Goal: Transaction & Acquisition: Download file/media

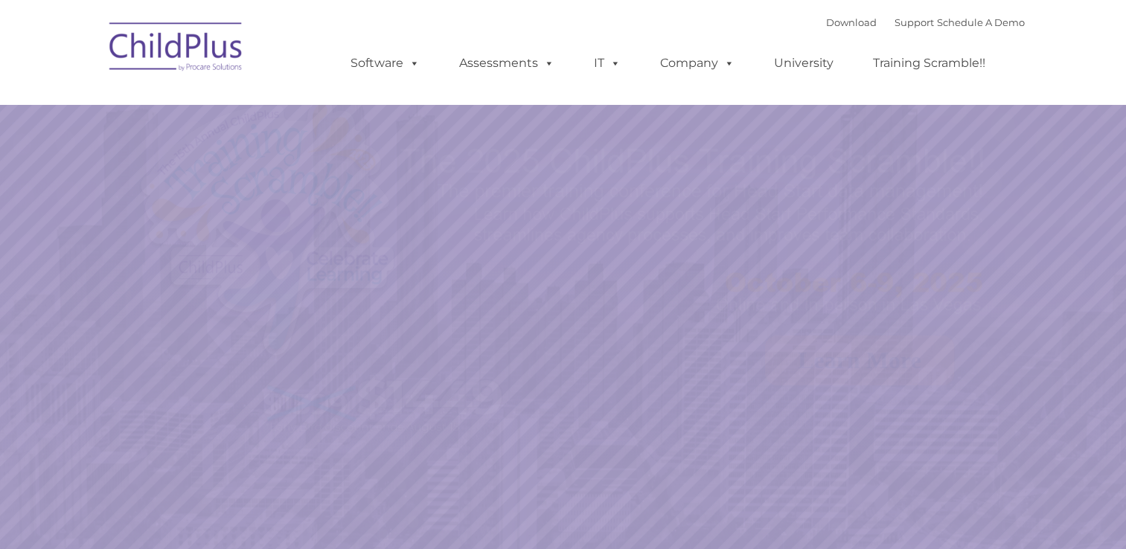
select select "MEDIUM"
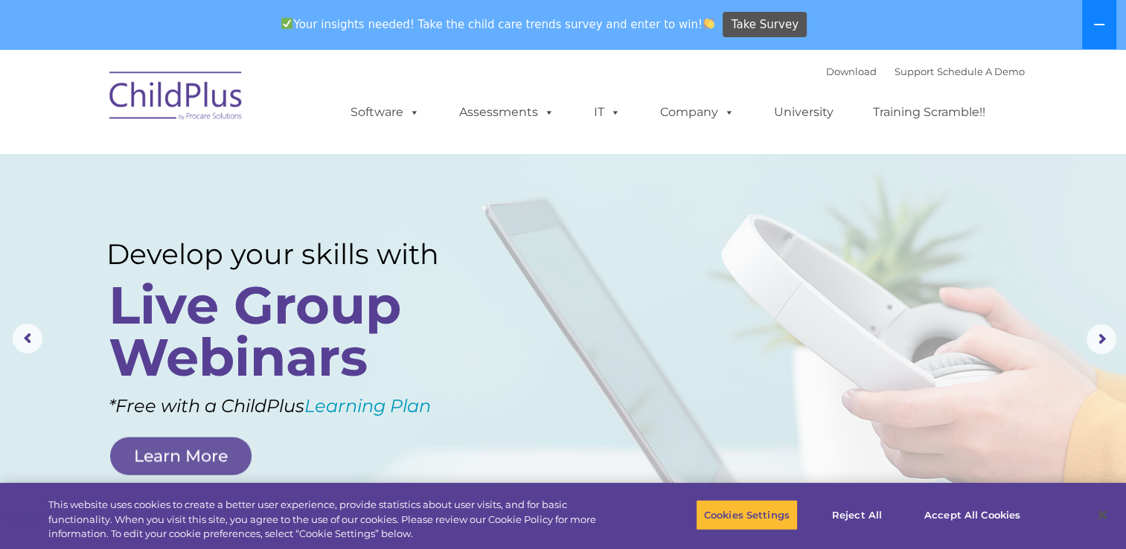
click at [1095, 22] on icon at bounding box center [1100, 25] width 12 height 12
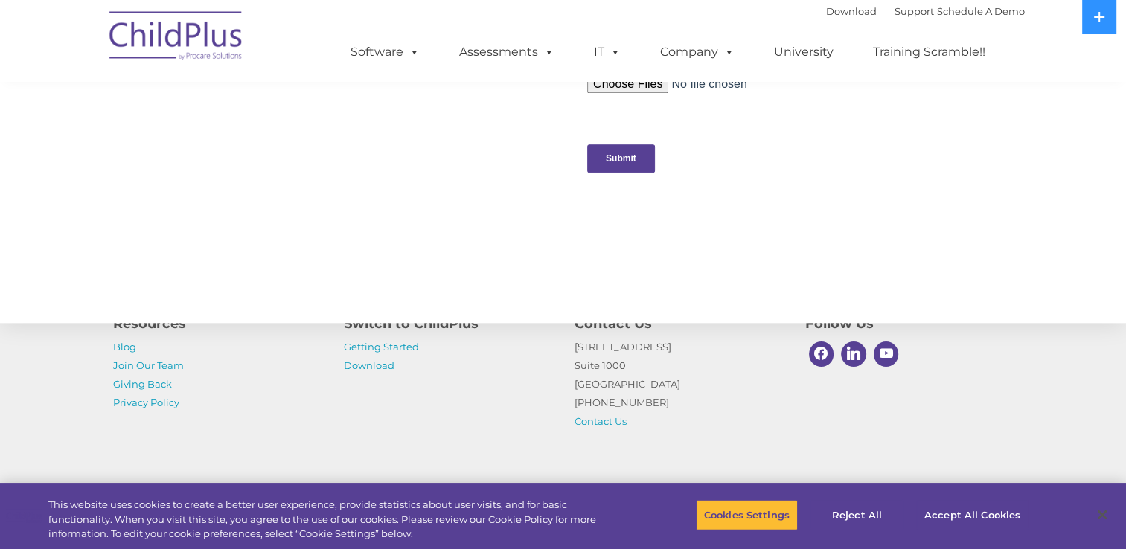
scroll to position [1629, 0]
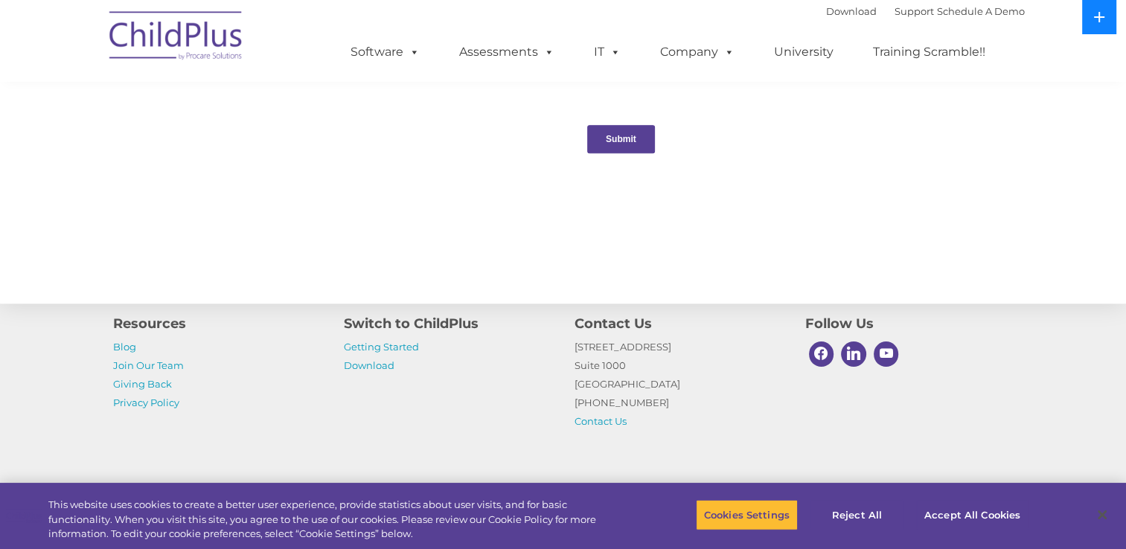
click at [1091, 19] on button at bounding box center [1099, 17] width 34 height 34
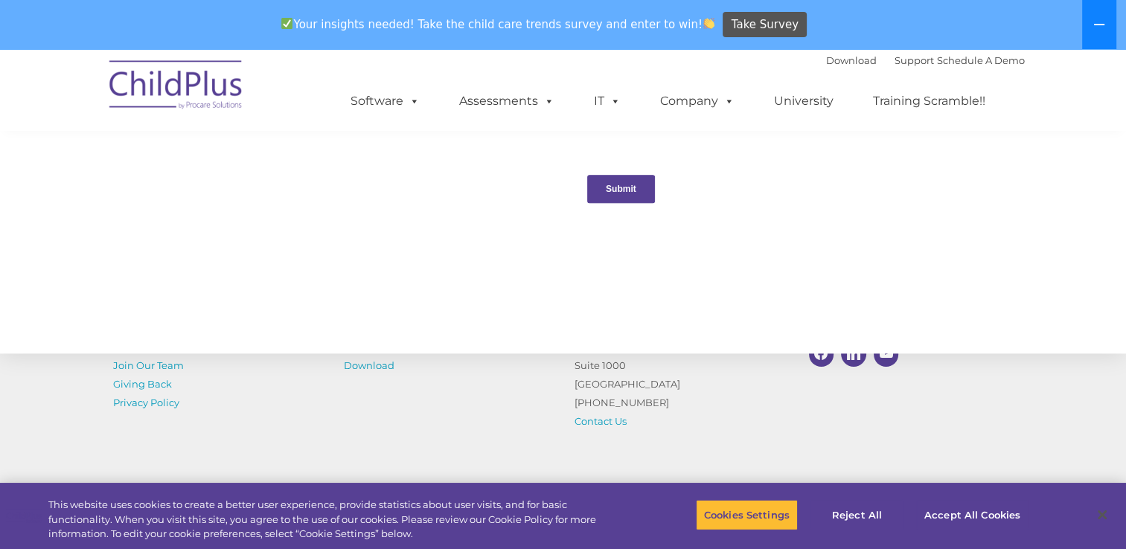
click at [1095, 19] on icon at bounding box center [1100, 25] width 12 height 12
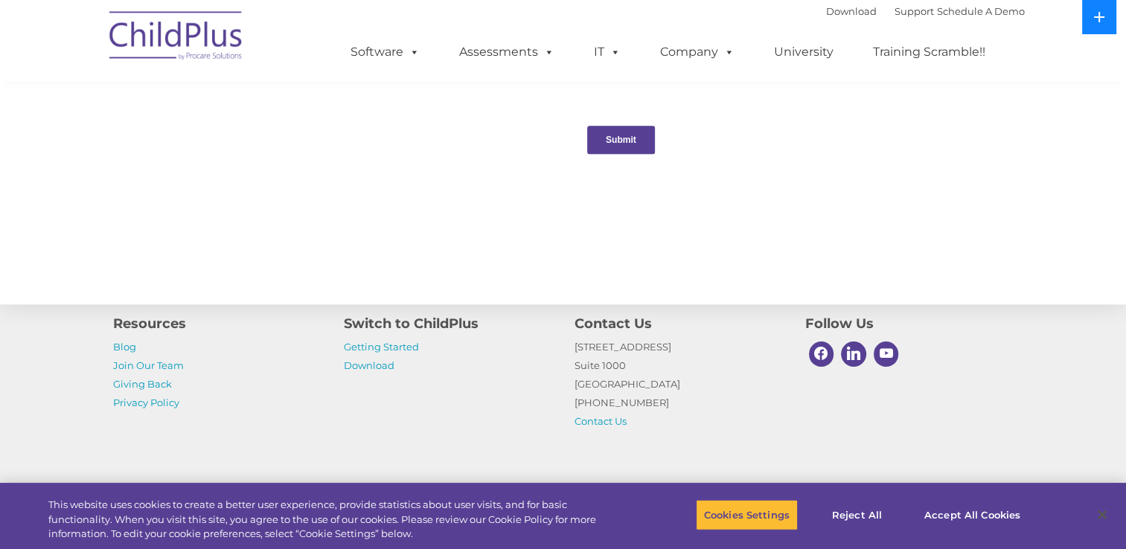
click at [1095, 19] on icon at bounding box center [1100, 17] width 12 height 12
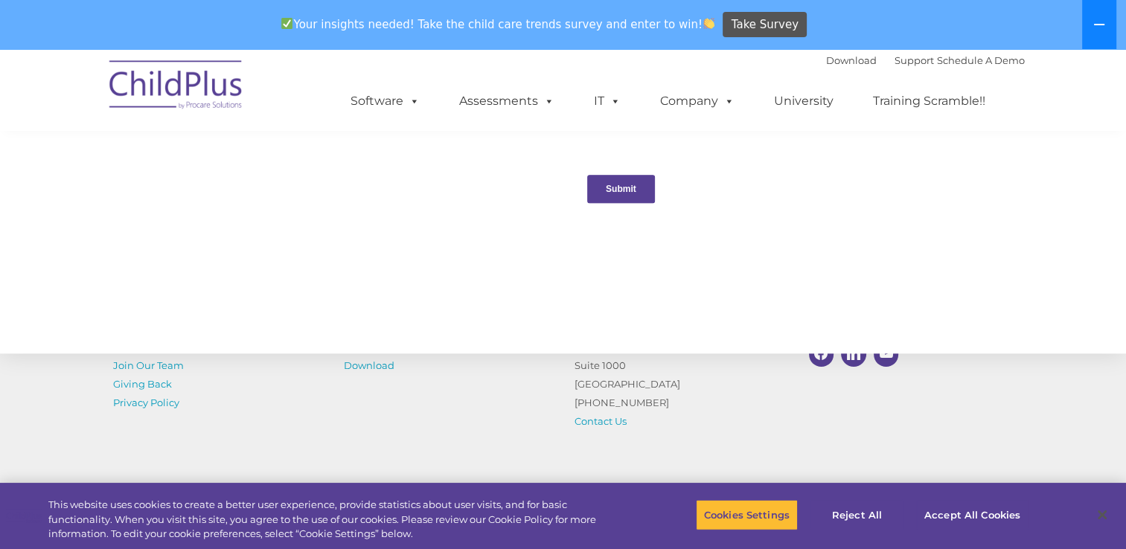
click at [1095, 19] on icon at bounding box center [1100, 25] width 12 height 12
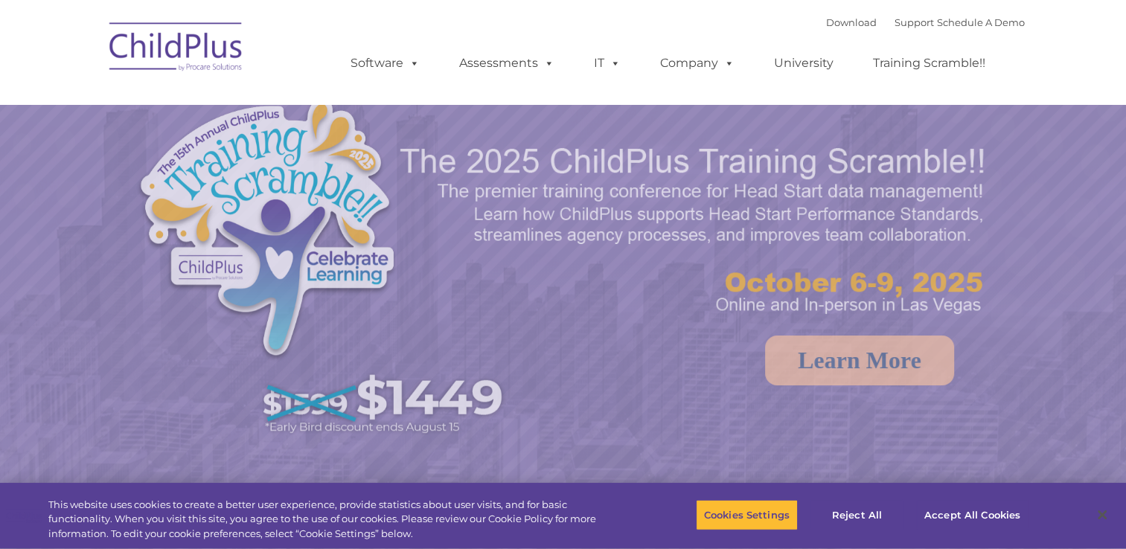
select select "MEDIUM"
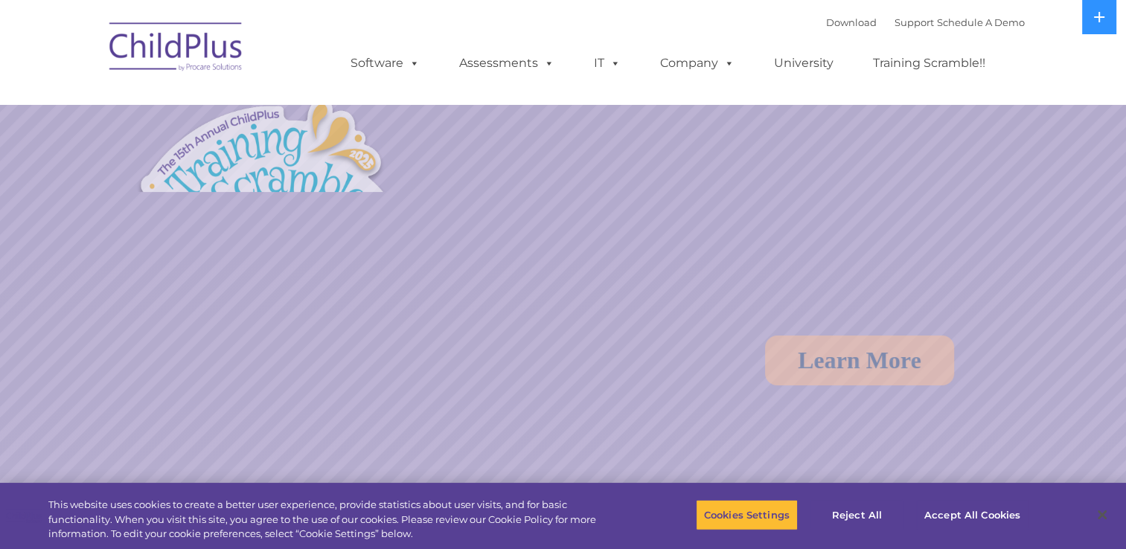
select select "MEDIUM"
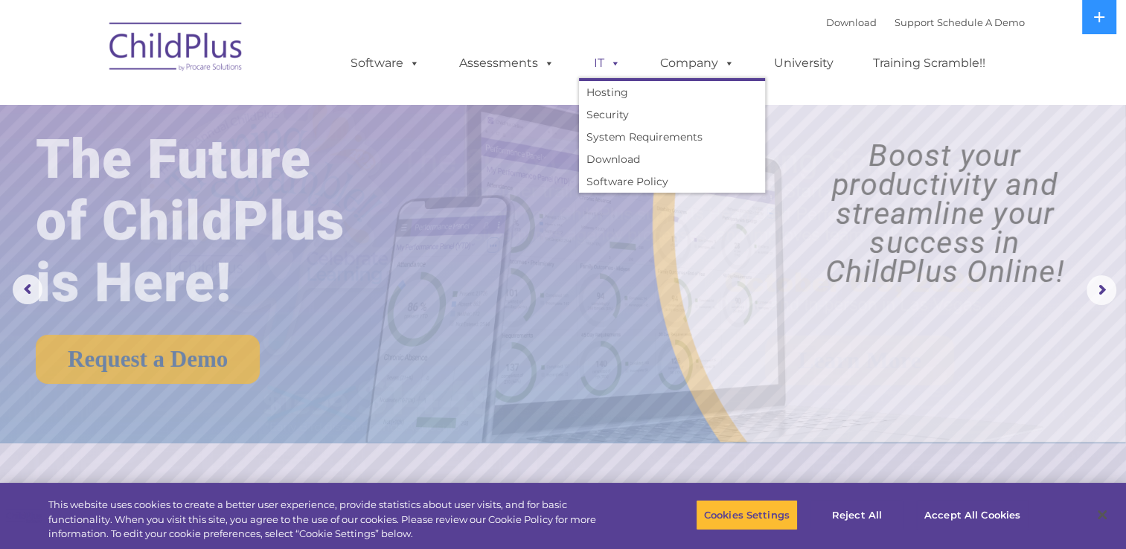
click at [616, 61] on span at bounding box center [613, 63] width 16 height 14
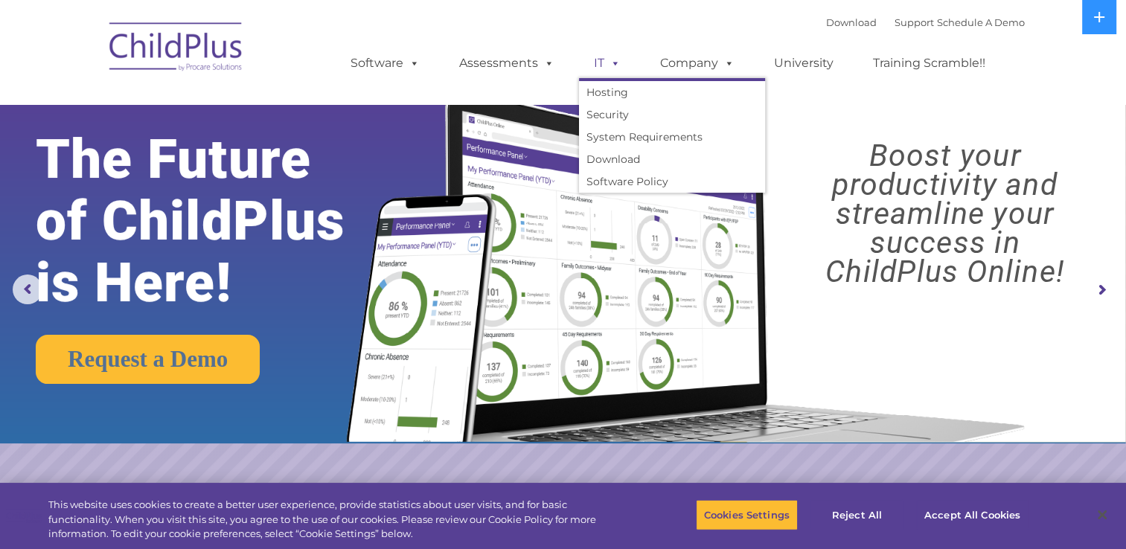
click at [612, 66] on span at bounding box center [613, 63] width 16 height 14
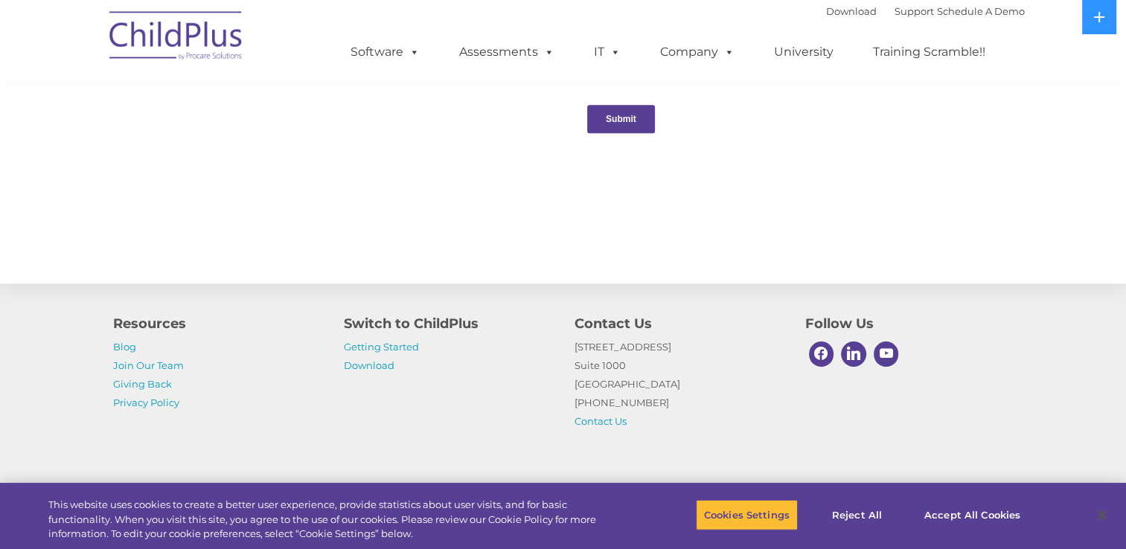
scroll to position [1629, 0]
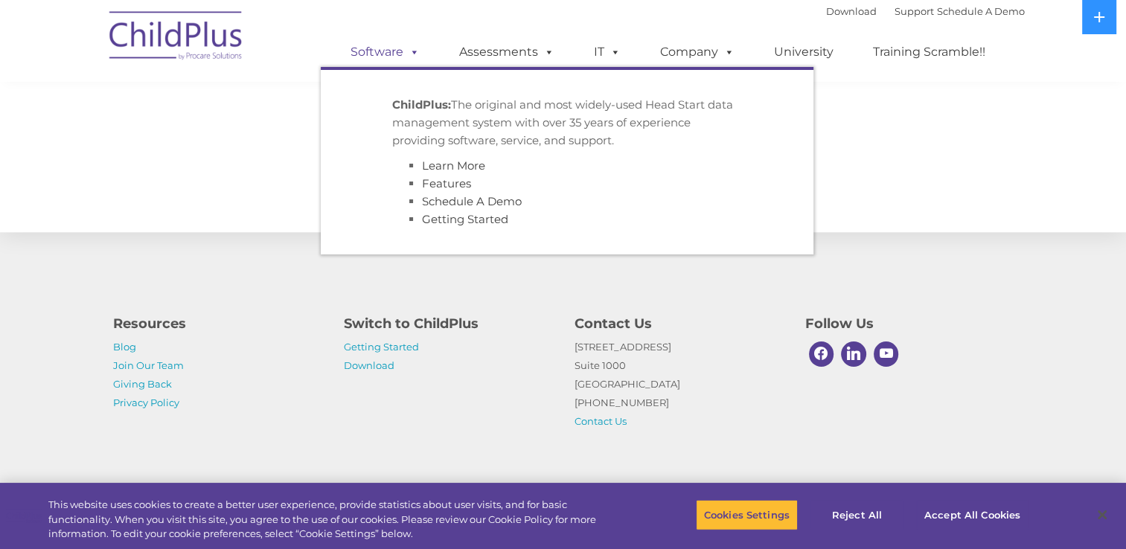
click at [416, 55] on span at bounding box center [411, 52] width 16 height 14
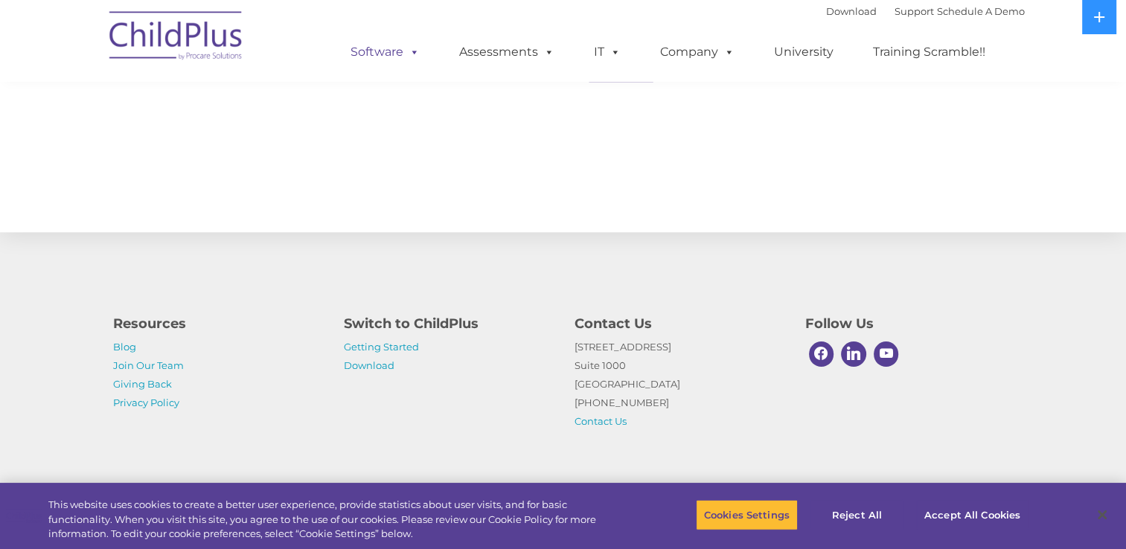
click at [416, 55] on span at bounding box center [411, 52] width 16 height 14
click at [829, 12] on link "Download" at bounding box center [851, 11] width 51 height 12
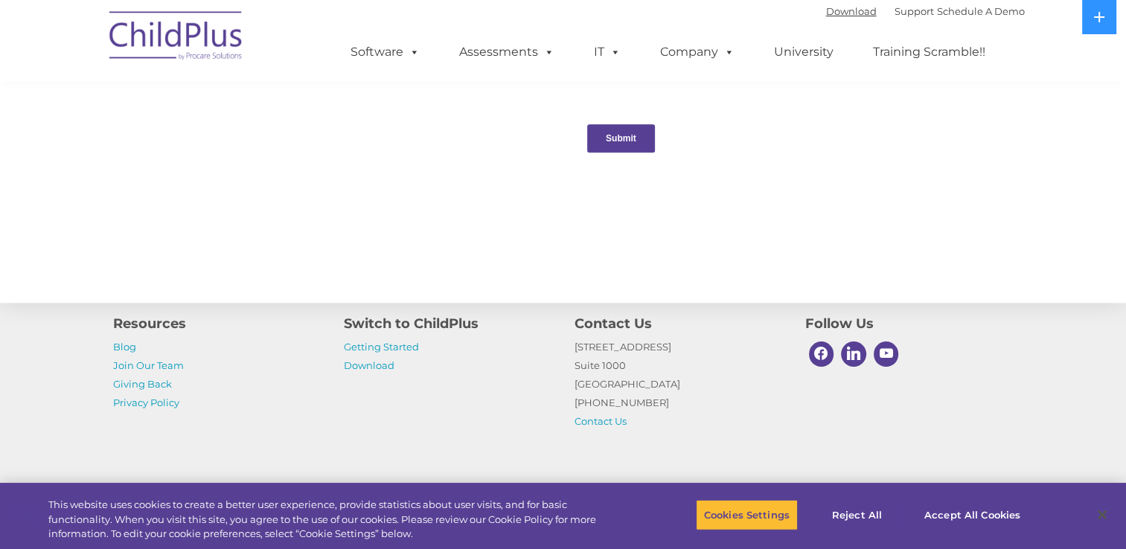
scroll to position [1557, 0]
click at [540, 191] on div at bounding box center [563, 191] width 923 height 1
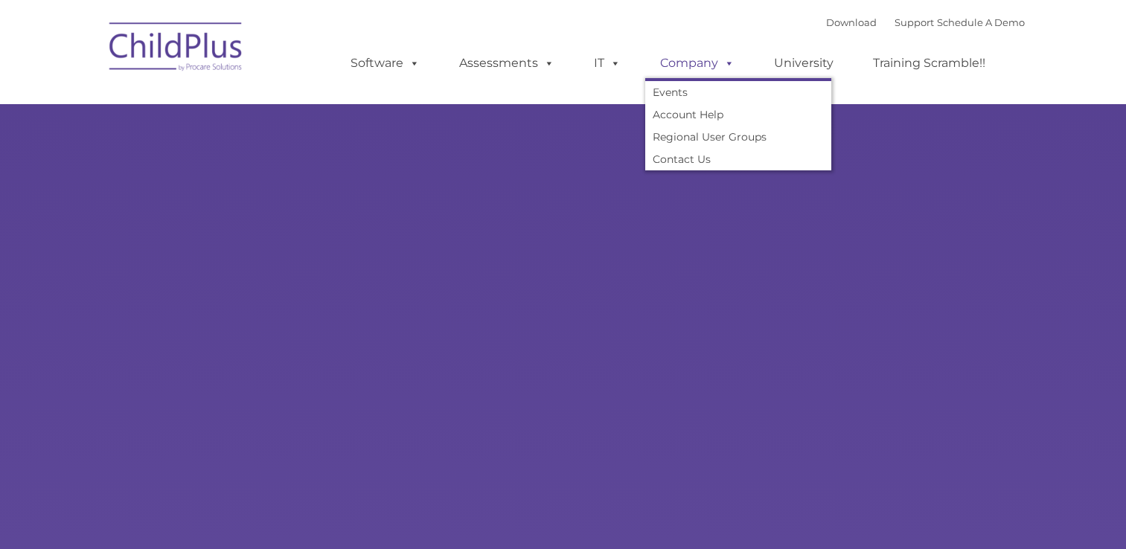
type input ""
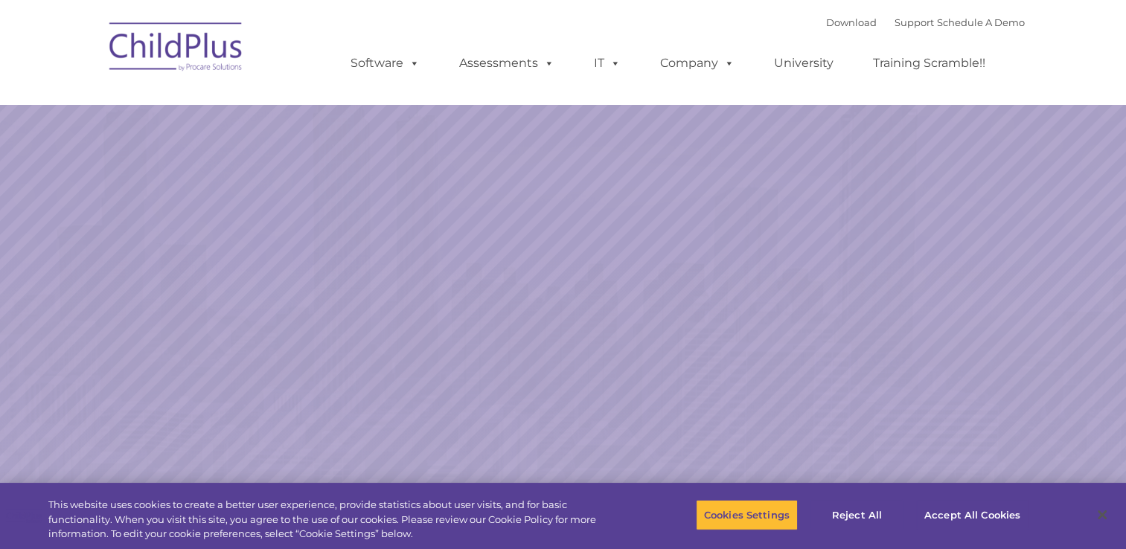
select select "MEDIUM"
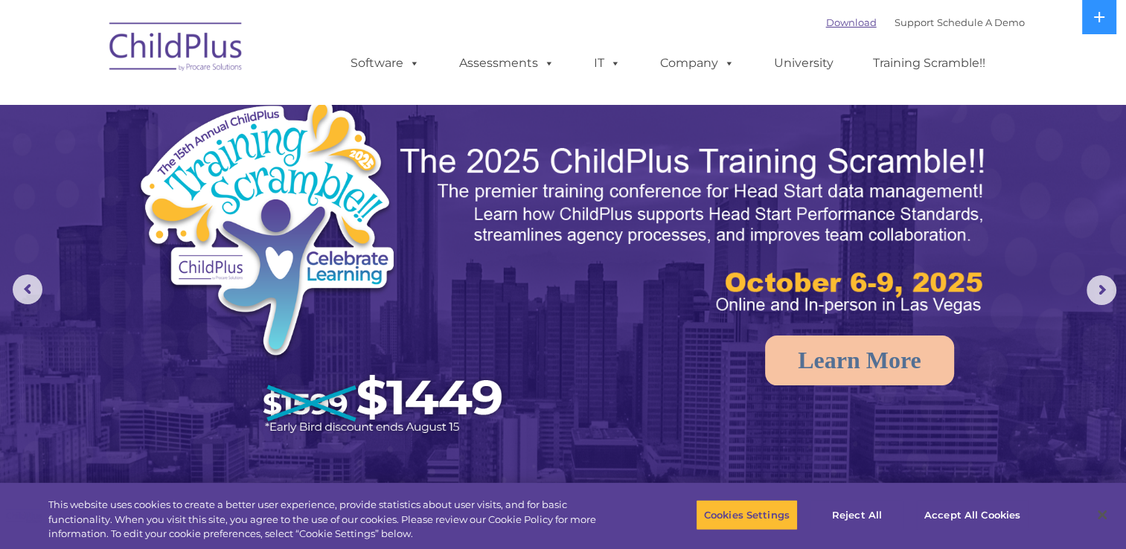
click at [826, 20] on link "Download" at bounding box center [851, 22] width 51 height 12
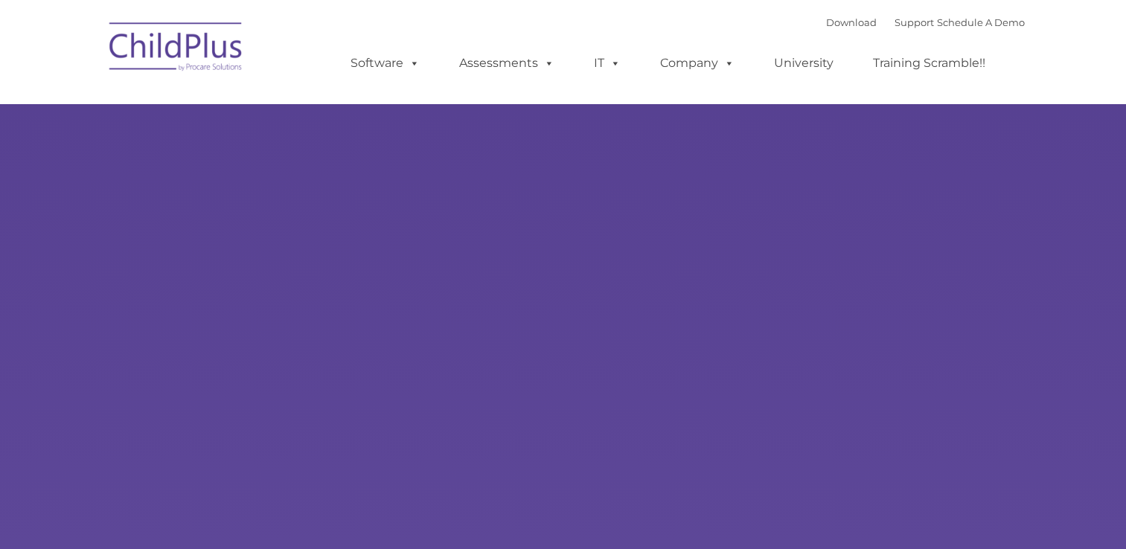
type input ""
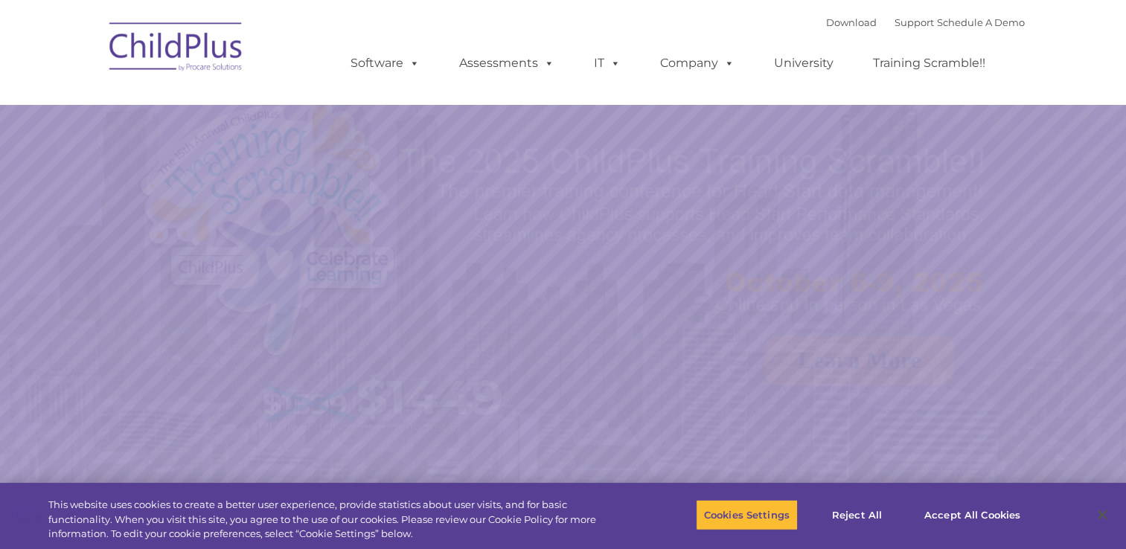
select select "MEDIUM"
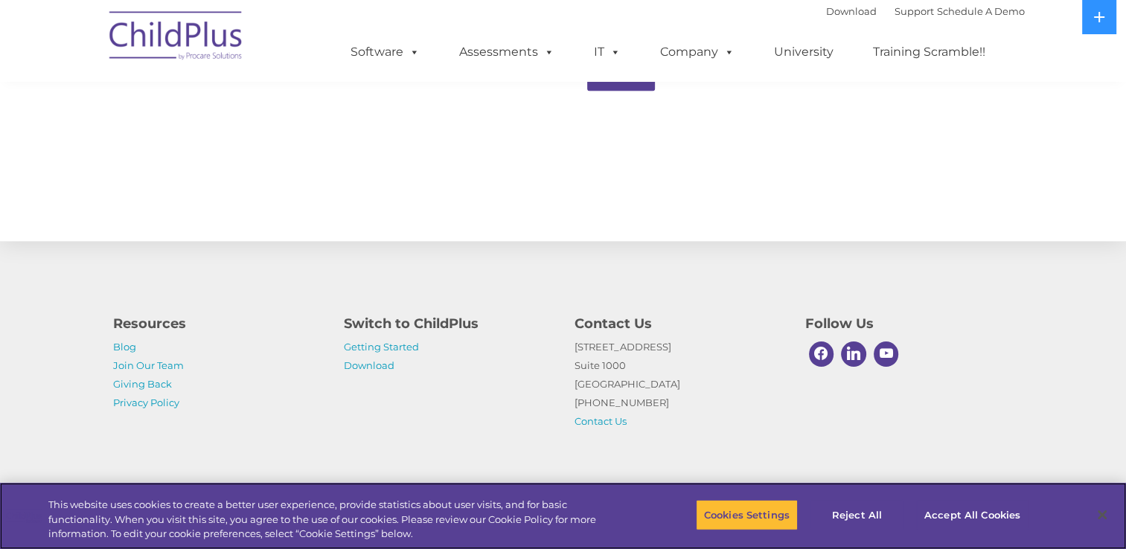
scroll to position [1629, 0]
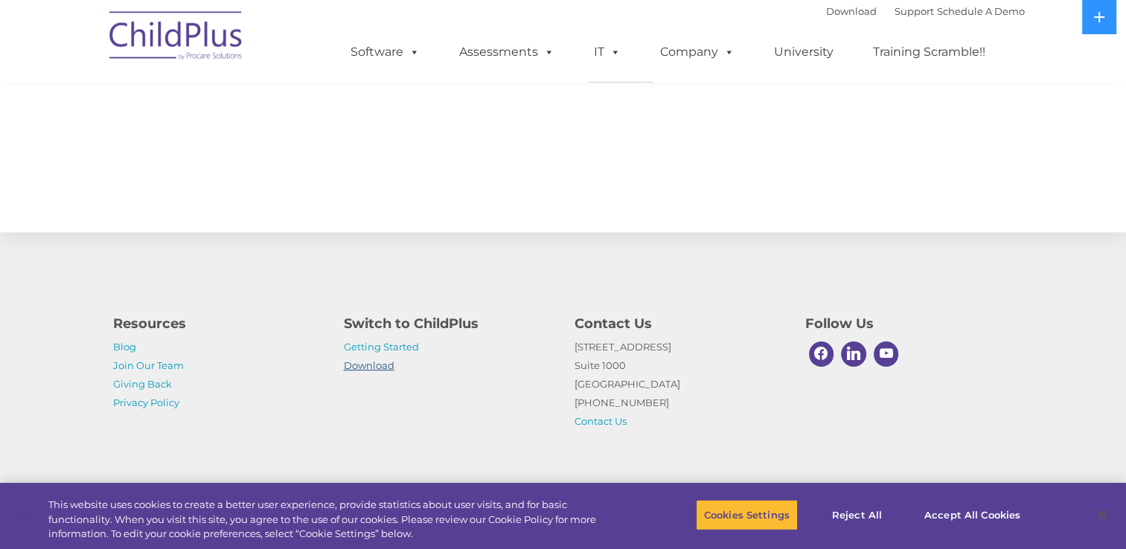
click at [371, 371] on link "Download" at bounding box center [369, 366] width 51 height 12
